Goal: Task Accomplishment & Management: Use online tool/utility

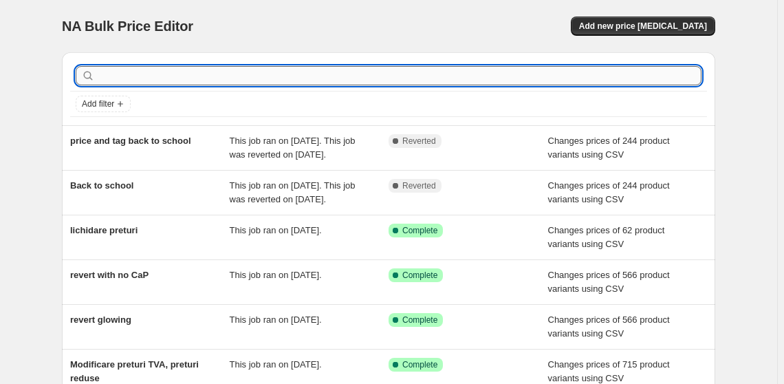
click at [133, 71] on input "text" at bounding box center [400, 75] width 604 height 19
type input "nev"
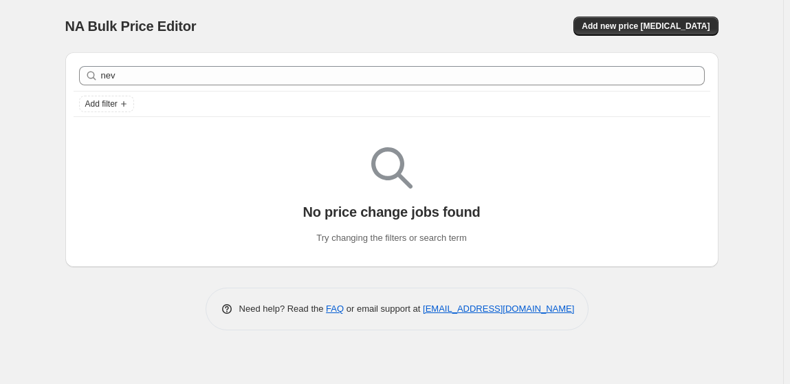
click at [185, 37] on div "NA Bulk Price Editor. This page is ready NA Bulk Price Editor Add new price [ME…" at bounding box center [391, 26] width 653 height 52
click at [658, 18] on button "Add new price [MEDICAL_DATA]" at bounding box center [645, 25] width 144 height 19
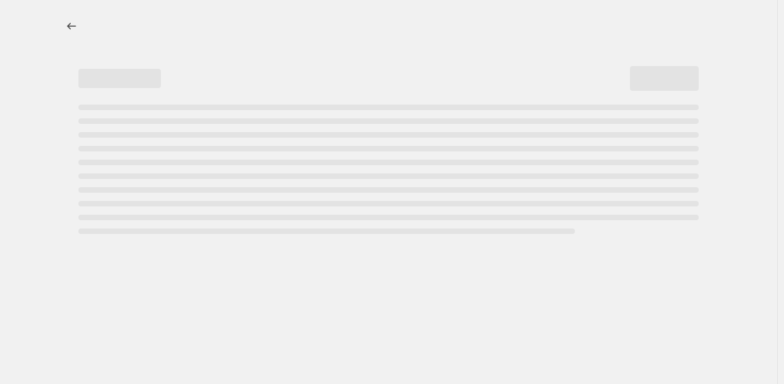
select select "percentage"
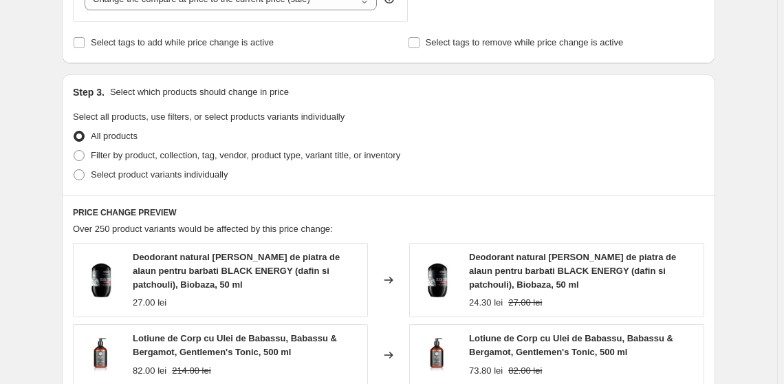
scroll to position [562, 0]
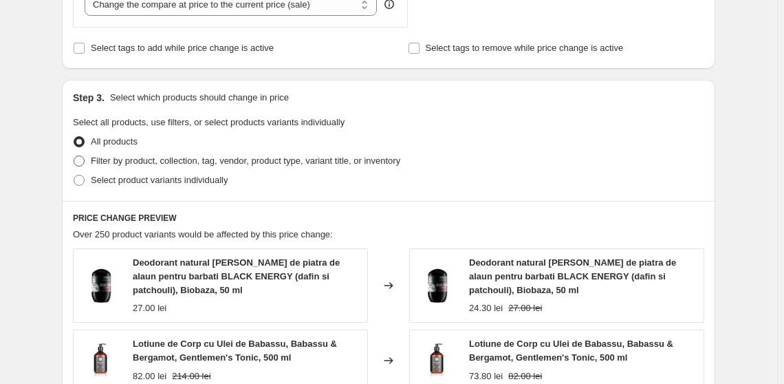
click at [108, 151] on label "Filter by product, collection, tag, vendor, product type, variant title, or inv…" at bounding box center [236, 160] width 327 height 19
click at [74, 155] on input "Filter by product, collection, tag, vendor, product type, variant title, or inv…" at bounding box center [74, 155] width 1 height 1
radio input "true"
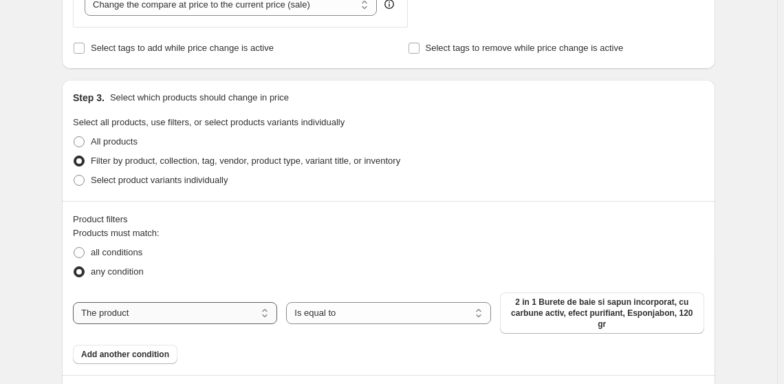
click at [189, 307] on select "The product The product's collection The product's tag The product's vendor The…" at bounding box center [175, 313] width 204 height 22
click at [582, 313] on span "2 in 1 Burete de baie si sapun incorporat, cu carbune activ, efect purifiant, E…" at bounding box center [602, 312] width 188 height 33
click at [172, 180] on span "Select product variants individually" at bounding box center [159, 180] width 137 height 10
click at [74, 175] on input "Select product variants individually" at bounding box center [74, 175] width 1 height 1
radio input "true"
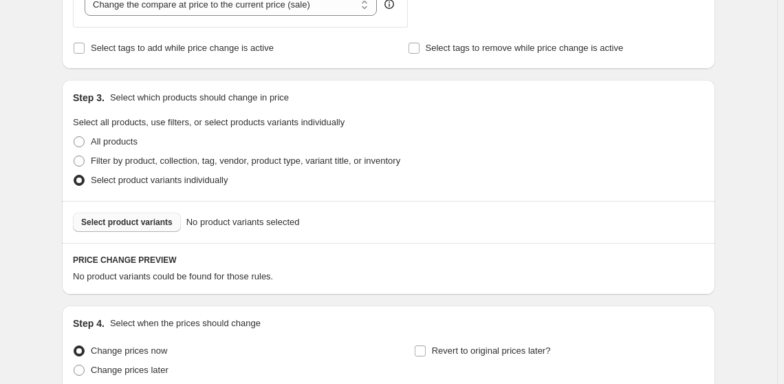
click at [146, 213] on button "Select product variants" at bounding box center [127, 221] width 108 height 19
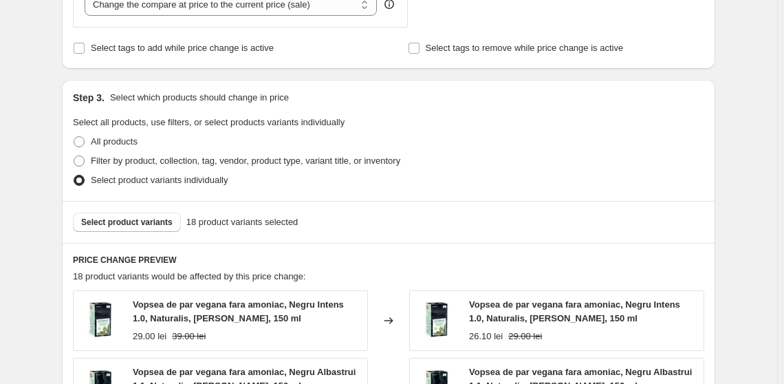
scroll to position [250, 0]
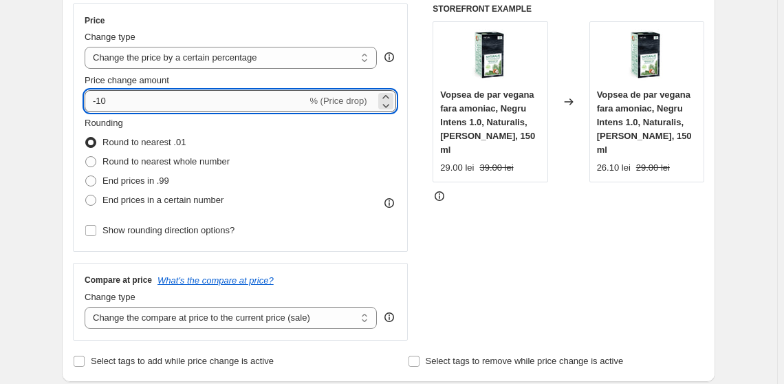
click at [120, 93] on input "-10" at bounding box center [196, 101] width 222 height 22
type input "-1"
type input "-25"
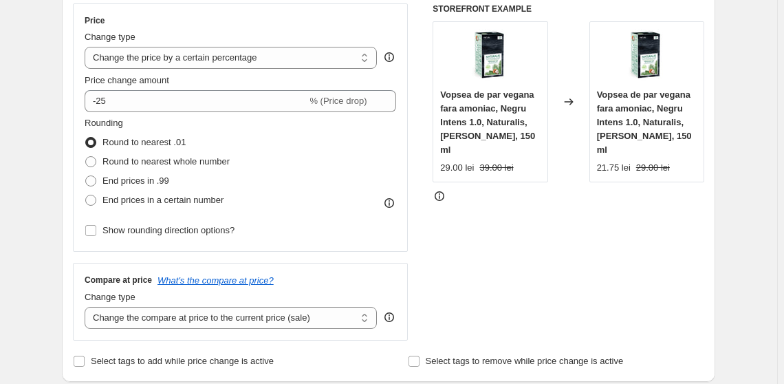
click at [528, 225] on div "STOREFRONT EXAMPLE Vopsea de par vegana fara amoniac, Negru Intens 1.0, Natural…" at bounding box center [568, 171] width 272 height 337
click at [456, 125] on span "Vopsea de par vegana fara amoniac, Negru Intens 1.0, Naturalis, [PERSON_NAME], …" at bounding box center [487, 121] width 95 height 65
click at [456, 161] on div "29.00 lei" at bounding box center [457, 168] width 34 height 14
click at [143, 88] on div "Price change amount -25 % (Price drop)" at bounding box center [240, 93] width 311 height 38
click at [218, 61] on select "Change the price to a certain amount Change the price by a certain amount Chang…" at bounding box center [231, 58] width 292 height 22
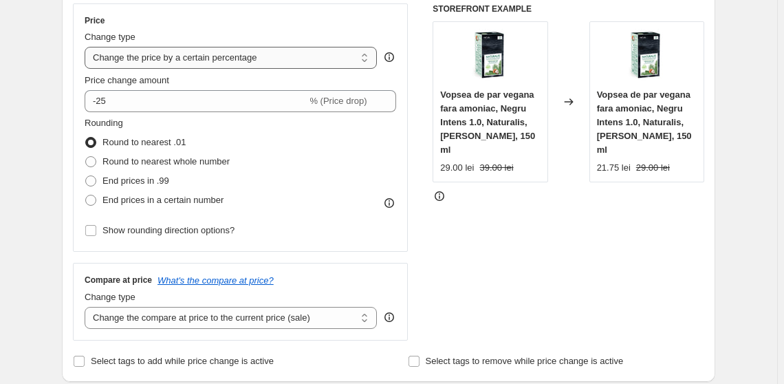
click at [218, 61] on select "Change the price to a certain amount Change the price by a certain amount Chang…" at bounding box center [231, 58] width 292 height 22
select select "pcap"
click at [87, 47] on select "Change the price to a certain amount Change the price by a certain amount Chang…" at bounding box center [231, 58] width 292 height 22
type input "-20"
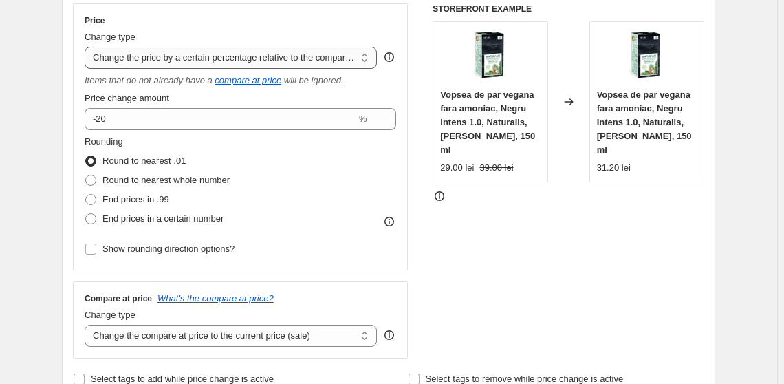
click at [249, 52] on select "Change the price to a certain amount Change the price by a certain amount Chang…" at bounding box center [231, 58] width 292 height 22
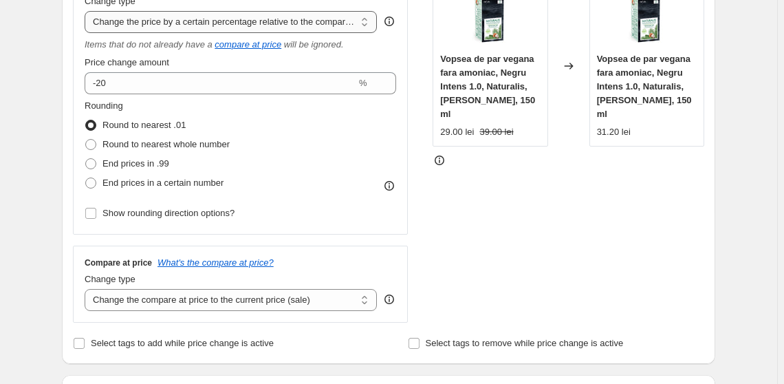
scroll to position [187, 0]
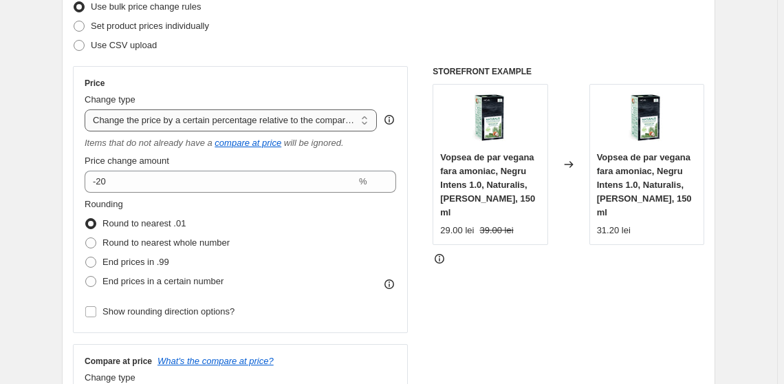
click at [258, 122] on select "Change the price to a certain amount Change the price by a certain amount Chang…" at bounding box center [231, 120] width 292 height 22
select select "ecap"
click at [87, 109] on select "Change the price to a certain amount Change the price by a certain amount Chang…" at bounding box center [231, 120] width 292 height 22
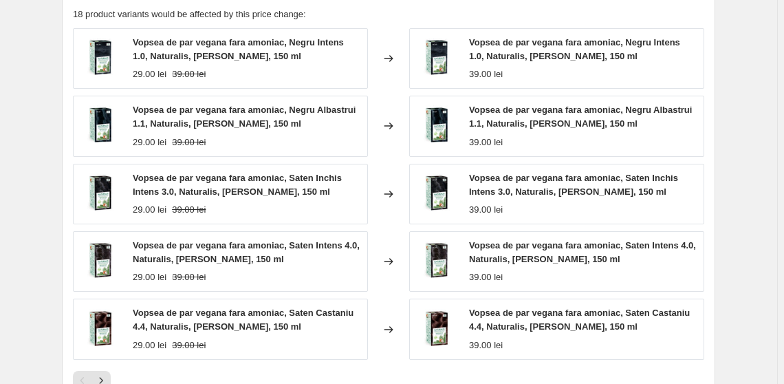
scroll to position [900, 0]
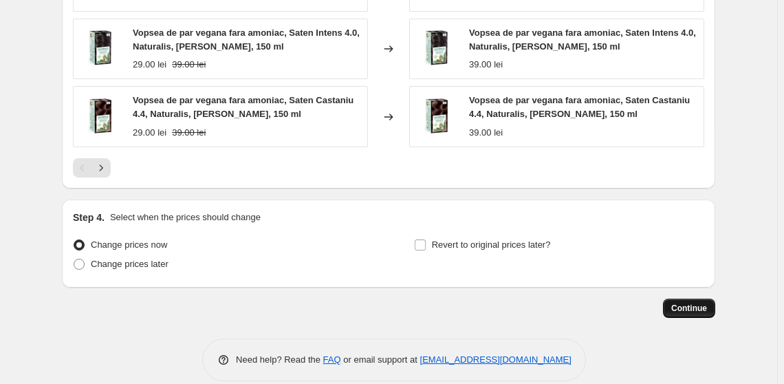
click at [696, 302] on span "Continue" at bounding box center [689, 307] width 36 height 11
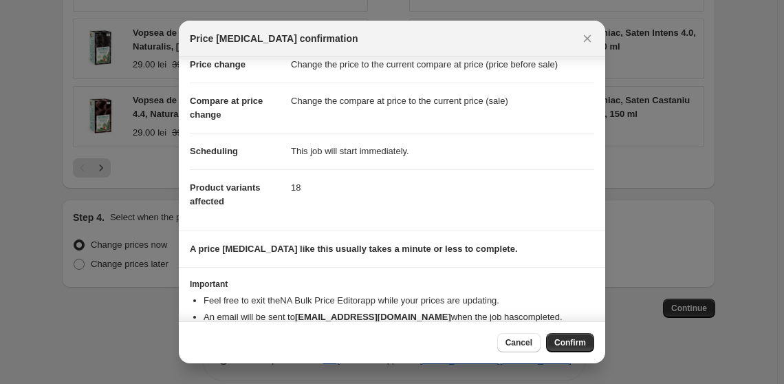
scroll to position [66, 0]
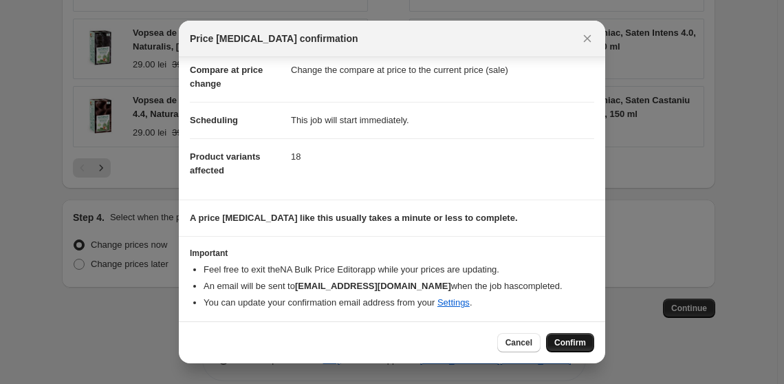
click at [573, 335] on button "Confirm" at bounding box center [570, 342] width 48 height 19
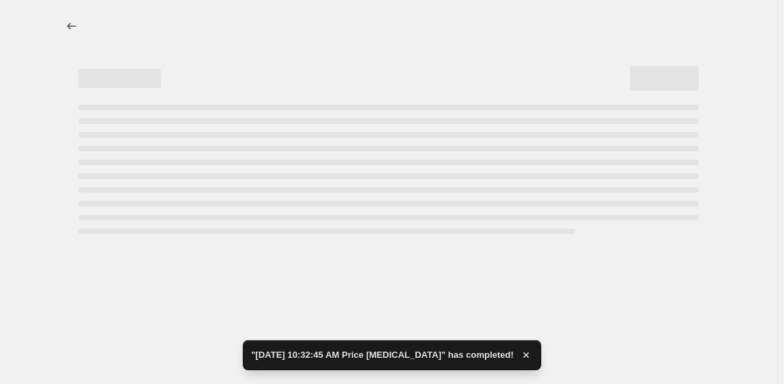
select select "ecap"
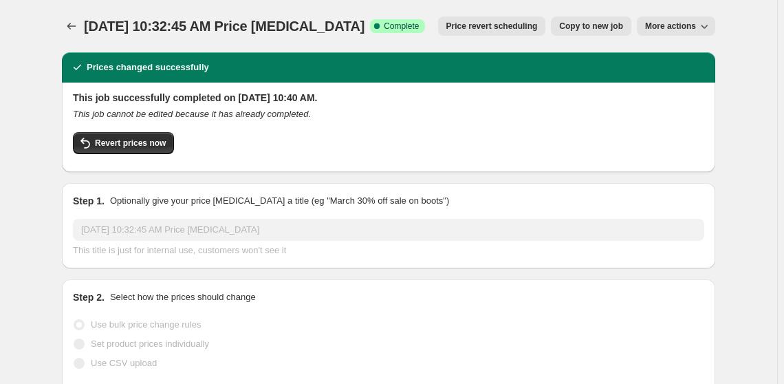
click at [618, 27] on span "Copy to new job" at bounding box center [591, 26] width 64 height 11
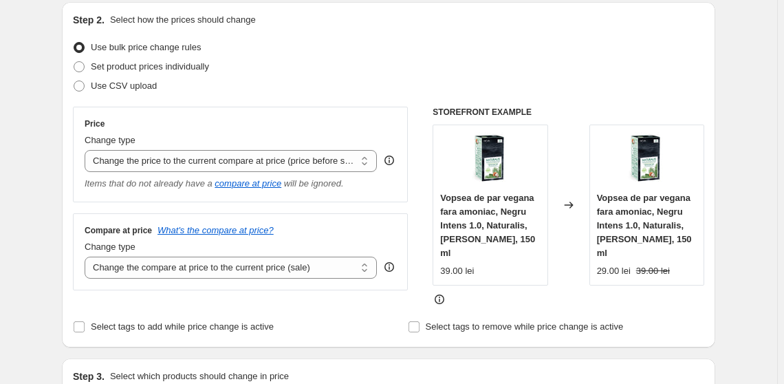
scroll to position [124, 0]
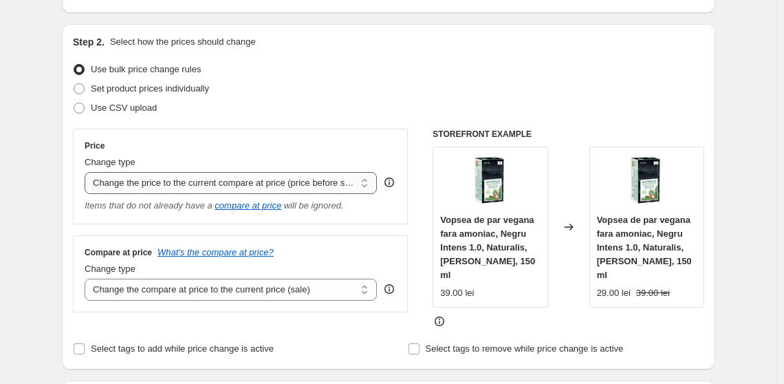
click at [214, 183] on select "Change the price to a certain amount Change the price by a certain amount Chang…" at bounding box center [231, 183] width 292 height 22
click at [368, 179] on select "Change the price to a certain amount Change the price by a certain amount Chang…" at bounding box center [231, 183] width 292 height 22
select select "percentage"
click at [87, 172] on select "Change the price to a certain amount Change the price by a certain amount Chang…" at bounding box center [231, 183] width 292 height 22
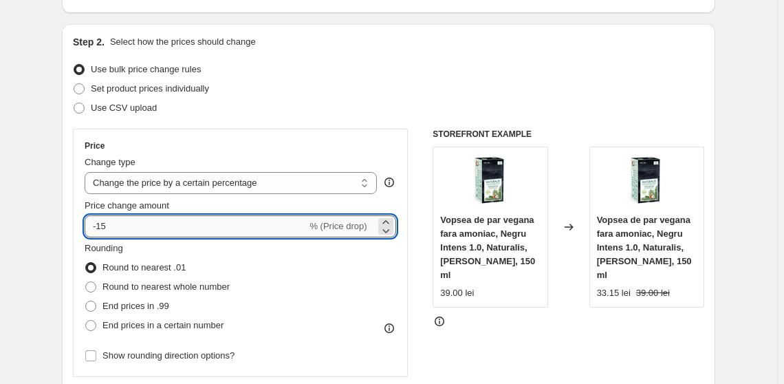
click at [155, 226] on input "-15" at bounding box center [196, 226] width 222 height 22
type input "-1"
type input "-25"
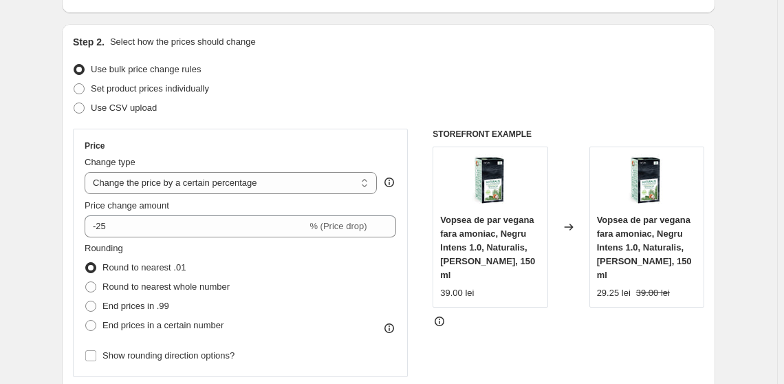
click at [589, 314] on div at bounding box center [568, 321] width 272 height 14
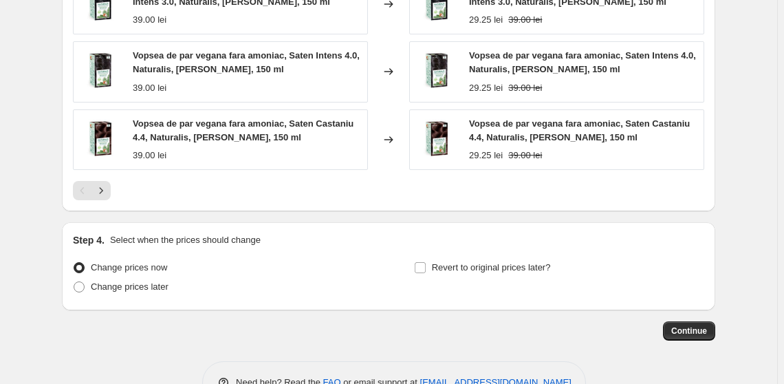
scroll to position [1051, 0]
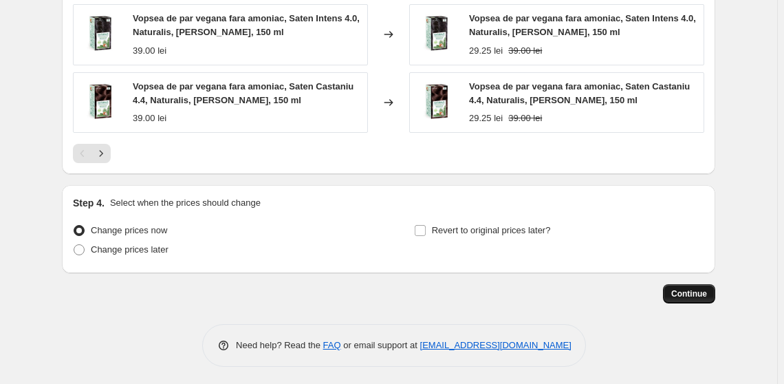
click at [704, 292] on span "Continue" at bounding box center [689, 293] width 36 height 11
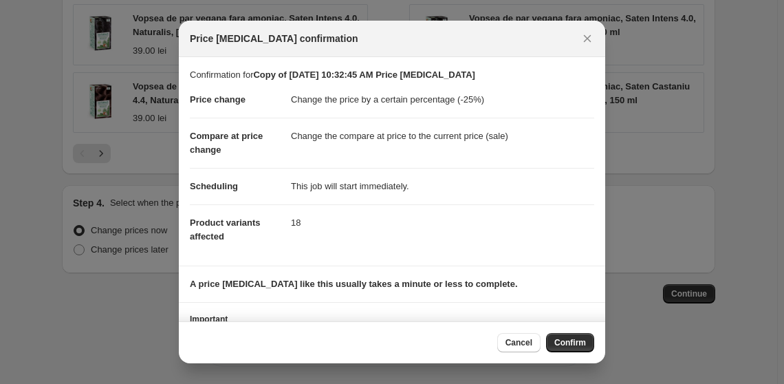
scroll to position [66, 0]
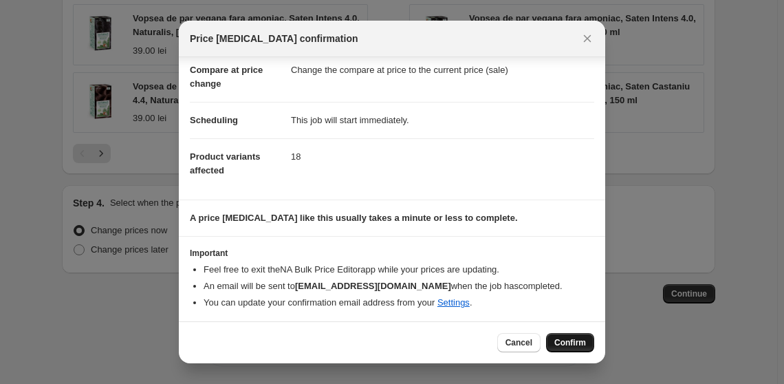
click at [578, 344] on span "Confirm" at bounding box center [570, 342] width 32 height 11
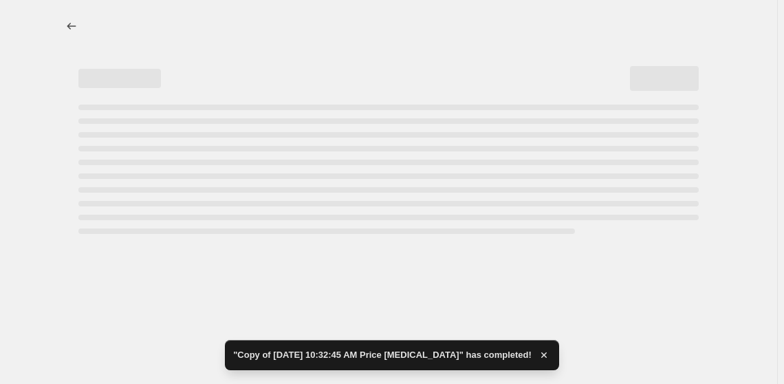
select select "percentage"
